Goal: Transaction & Acquisition: Obtain resource

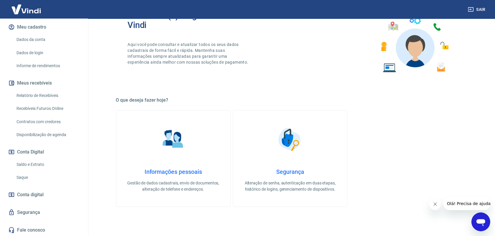
scroll to position [74, 0]
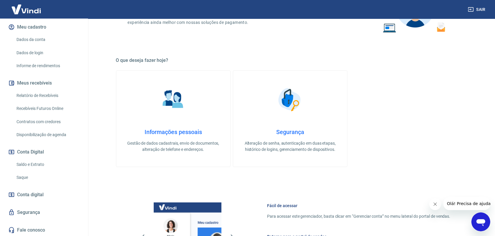
click at [27, 179] on link "Saque" at bounding box center [47, 177] width 67 height 12
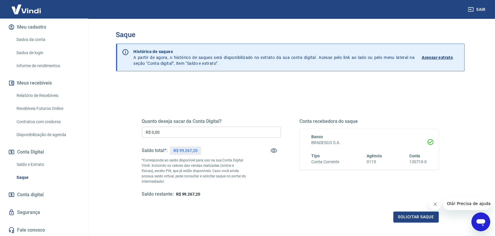
click at [206, 132] on input "R$ 0,00" at bounding box center [211, 132] width 139 height 11
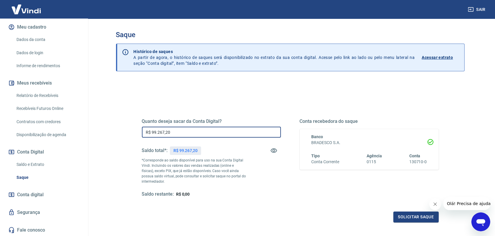
type input "R$ 99.267,20"
click at [431, 203] on button "Fechar mensagem da empresa" at bounding box center [435, 204] width 12 height 12
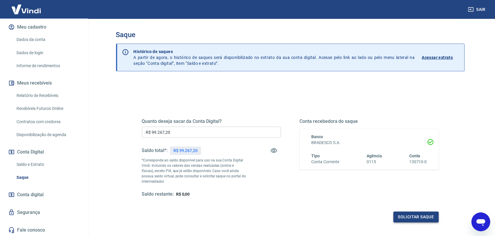
click at [420, 213] on button "Solicitar saque" at bounding box center [415, 216] width 45 height 11
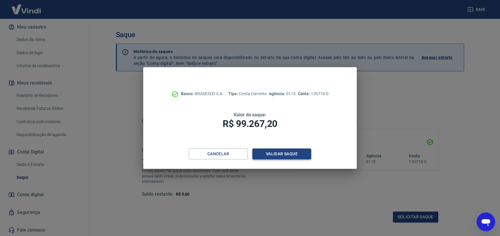
click at [276, 154] on button "Validar saque" at bounding box center [282, 153] width 59 height 11
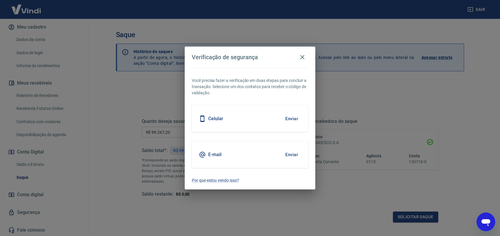
click at [291, 152] on button "Enviar" at bounding box center [291, 154] width 19 height 12
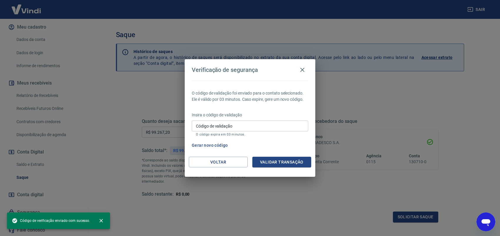
click at [237, 127] on input "Código de validação" at bounding box center [250, 125] width 117 height 11
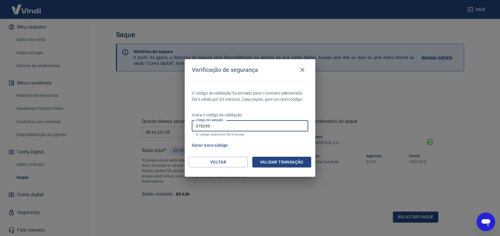
type input "978299"
click at [286, 159] on button "Validar transação" at bounding box center [282, 162] width 59 height 11
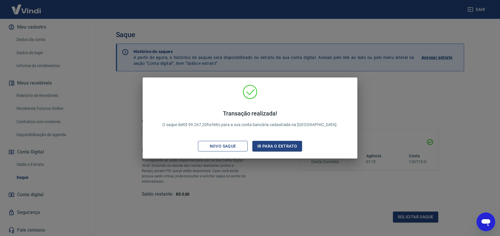
click at [227, 144] on div "Novo saque" at bounding box center [223, 145] width 41 height 7
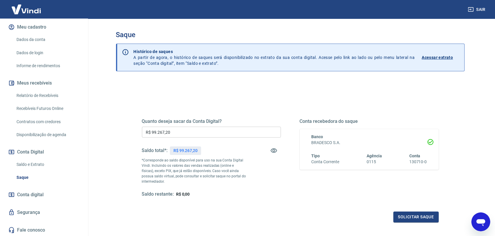
click at [39, 96] on link "Relatório de Recebíveis" at bounding box center [47, 95] width 67 height 12
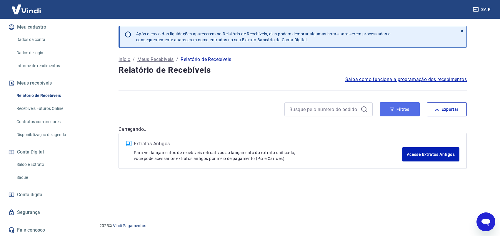
click at [405, 107] on button "Filtros" at bounding box center [400, 109] width 40 height 14
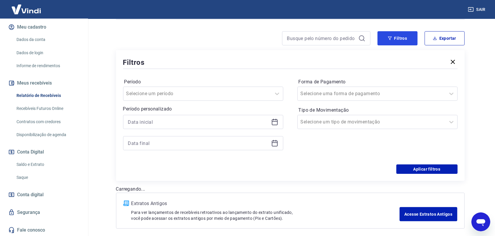
scroll to position [74, 0]
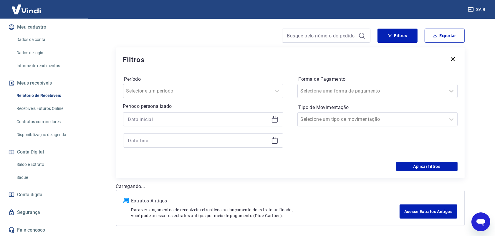
click at [183, 130] on div at bounding box center [203, 129] width 160 height 35
click at [184, 125] on div at bounding box center [203, 119] width 160 height 14
click at [185, 124] on div at bounding box center [203, 119] width 160 height 14
click at [193, 122] on input at bounding box center [198, 119] width 141 height 9
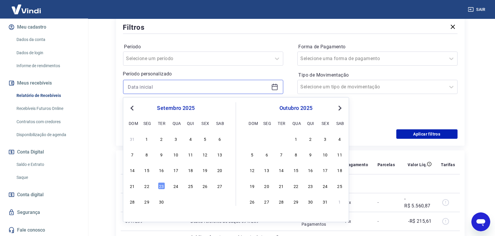
scroll to position [110, 0]
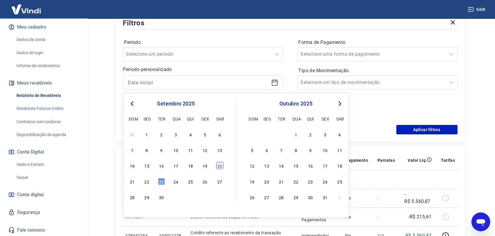
click at [220, 166] on div "20" at bounding box center [219, 165] width 7 height 7
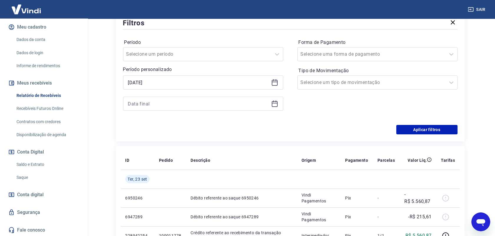
type input "[DATE]"
click at [148, 104] on input at bounding box center [198, 103] width 141 height 9
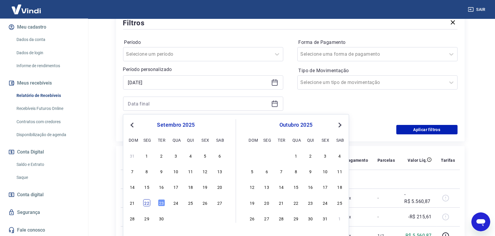
click at [144, 201] on div "22" at bounding box center [146, 202] width 7 height 7
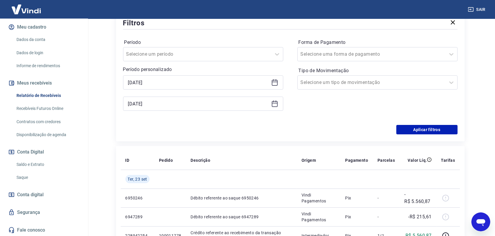
type input "[DATE]"
click at [412, 130] on button "Aplicar filtros" at bounding box center [426, 129] width 61 height 9
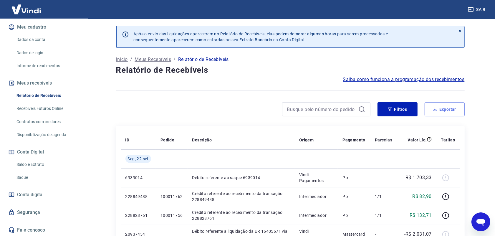
click at [435, 111] on button "Exportar" at bounding box center [445, 109] width 40 height 14
type input "[DATE]"
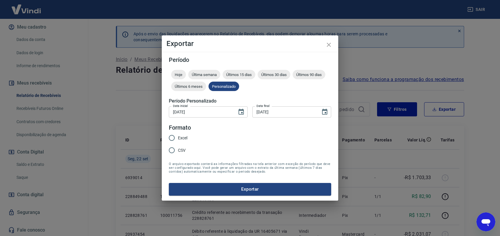
click at [179, 139] on span "Excel" at bounding box center [182, 138] width 9 height 6
click at [178, 139] on input "Excel" at bounding box center [172, 138] width 12 height 12
radio input "true"
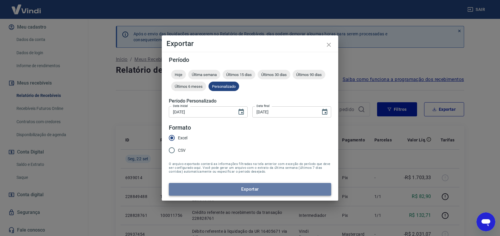
click at [195, 189] on button "Exportar" at bounding box center [250, 189] width 163 height 12
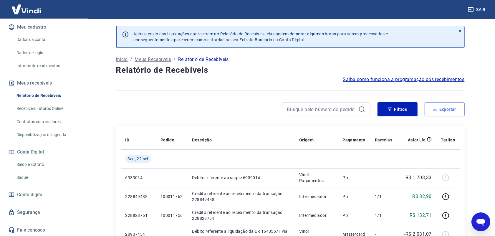
click at [445, 107] on button "Exportar" at bounding box center [445, 109] width 40 height 14
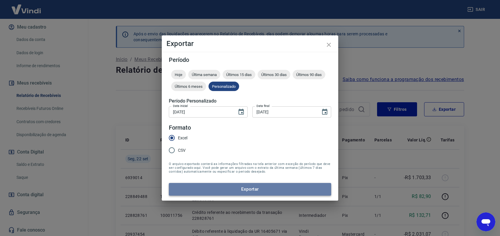
click at [215, 186] on button "Exportar" at bounding box center [250, 189] width 163 height 12
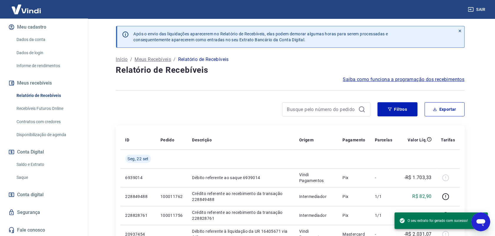
click at [376, 109] on div "Filtros Exportar" at bounding box center [290, 109] width 349 height 14
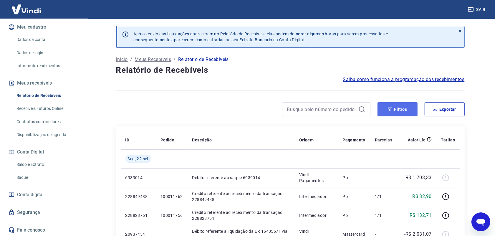
click at [384, 107] on button "Filtros" at bounding box center [397, 109] width 40 height 14
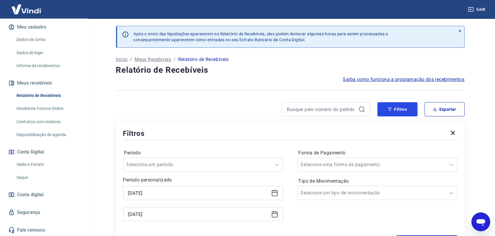
scroll to position [74, 0]
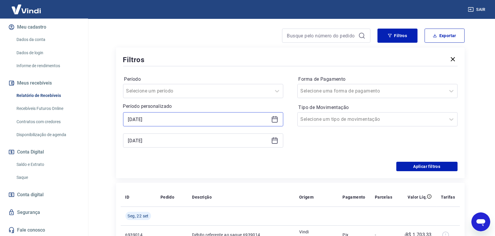
click at [159, 120] on input "[DATE]" at bounding box center [198, 119] width 141 height 9
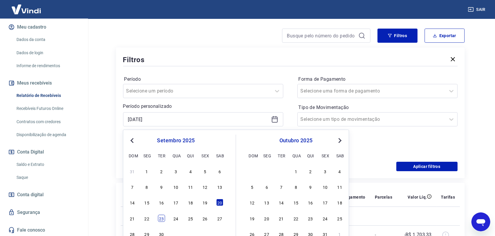
click at [159, 218] on div "23" at bounding box center [161, 218] width 7 height 7
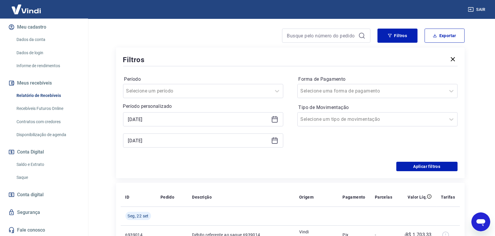
type input "[DATE]"
click at [157, 143] on input "[DATE]" at bounding box center [198, 140] width 141 height 9
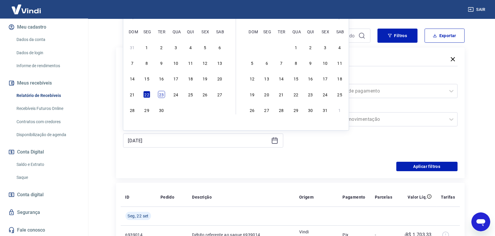
click at [162, 98] on div "23" at bounding box center [161, 94] width 7 height 7
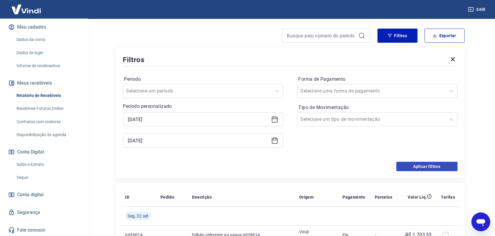
type input "[DATE]"
click at [421, 167] on button "Aplicar filtros" at bounding box center [426, 166] width 61 height 9
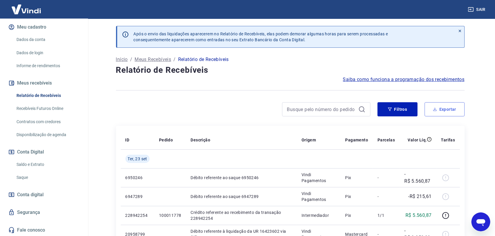
click at [446, 109] on button "Exportar" at bounding box center [445, 109] width 40 height 14
type input "[DATE]"
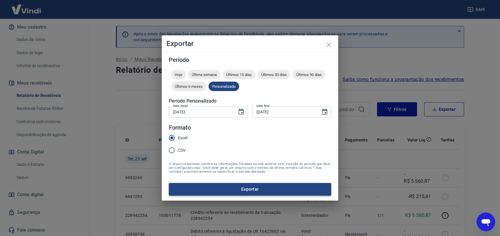
click at [202, 188] on button "Exportar" at bounding box center [250, 189] width 163 height 12
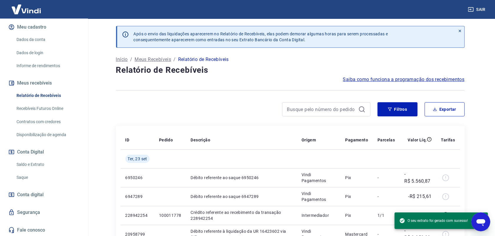
click at [36, 178] on link "Saque" at bounding box center [47, 177] width 67 height 12
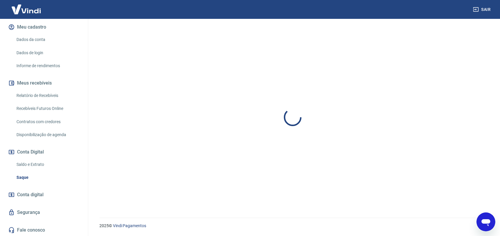
click at [40, 167] on link "Saldo e Extrato" at bounding box center [47, 164] width 67 height 12
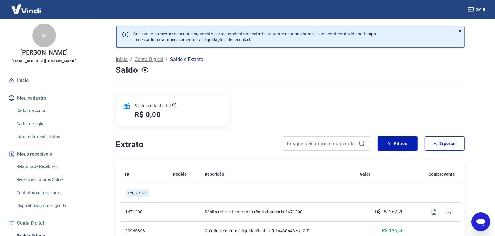
click at [39, 85] on link "Início" at bounding box center [44, 80] width 74 height 13
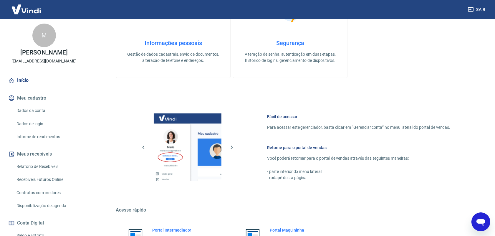
scroll to position [223, 0]
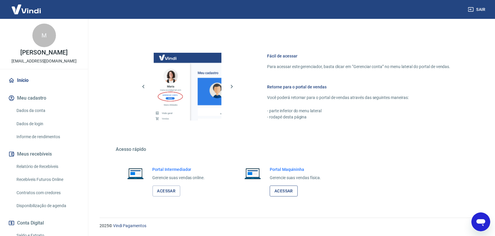
click at [280, 192] on link "Acessar" at bounding box center [284, 190] width 28 height 11
click at [50, 115] on link "Dados da conta" at bounding box center [47, 111] width 67 height 12
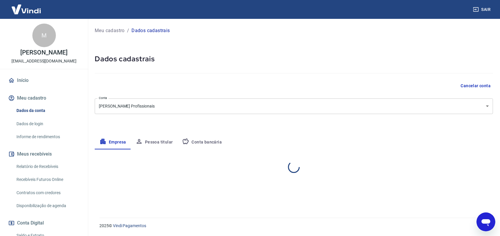
select select "SP"
select select "business"
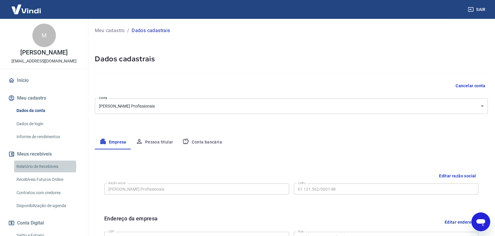
click at [42, 166] on link "Relatório de Recebíveis" at bounding box center [47, 166] width 67 height 12
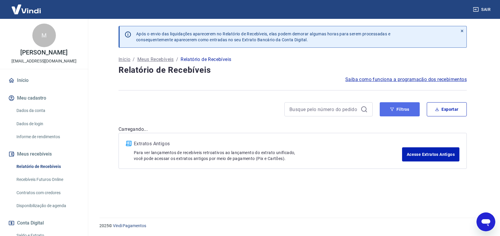
click at [409, 107] on button "Filtros" at bounding box center [400, 109] width 40 height 14
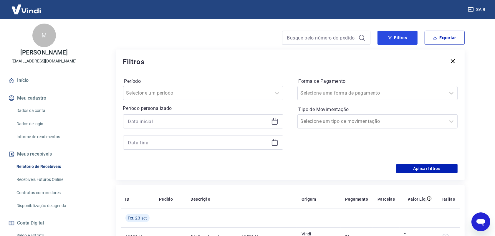
scroll to position [74, 0]
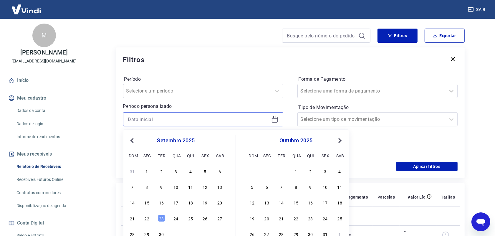
click at [202, 118] on input at bounding box center [198, 119] width 141 height 9
click at [203, 188] on div "12" at bounding box center [205, 186] width 7 height 7
type input "[DATE]"
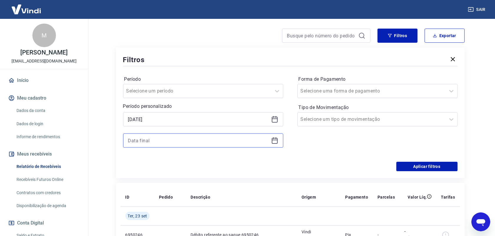
click at [177, 140] on input at bounding box center [198, 140] width 141 height 9
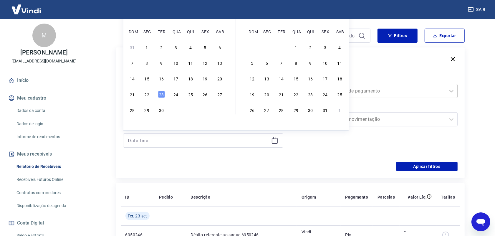
click at [163, 95] on div "23" at bounding box center [161, 94] width 7 height 7
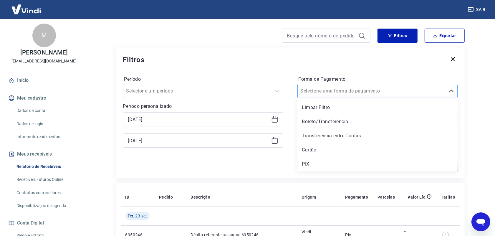
click at [396, 87] on div at bounding box center [372, 91] width 142 height 8
type input "[DATE]"
click at [356, 161] on div "PIX" at bounding box center [377, 164] width 160 height 12
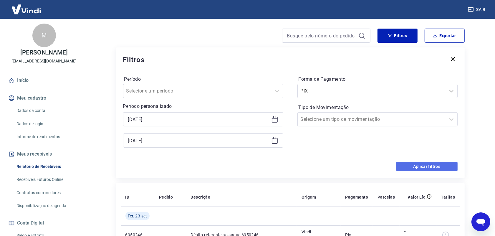
click at [401, 165] on button "Aplicar filtros" at bounding box center [426, 166] width 61 height 9
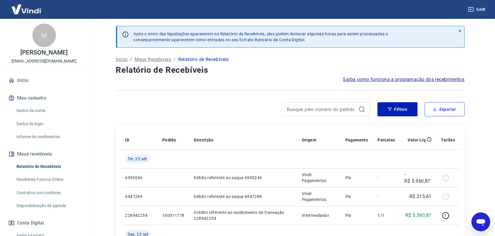
click at [437, 115] on button "Exportar" at bounding box center [445, 109] width 40 height 14
type input "[DATE]"
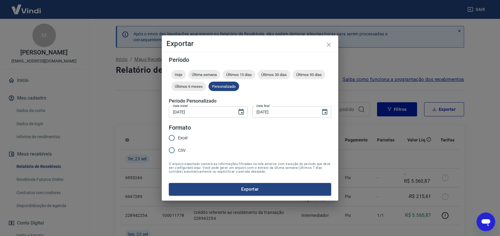
click at [180, 138] on span "Excel" at bounding box center [182, 138] width 9 height 6
click at [178, 138] on input "Excel" at bounding box center [172, 138] width 12 height 12
radio input "true"
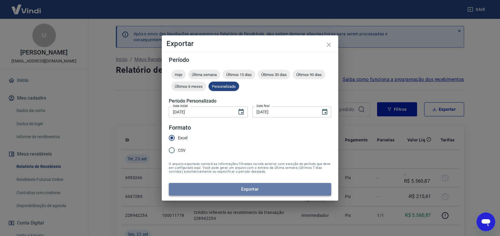
click at [211, 186] on button "Exportar" at bounding box center [250, 189] width 163 height 12
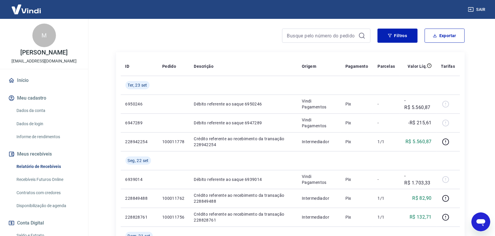
scroll to position [210, 0]
